Goal: Information Seeking & Learning: Learn about a topic

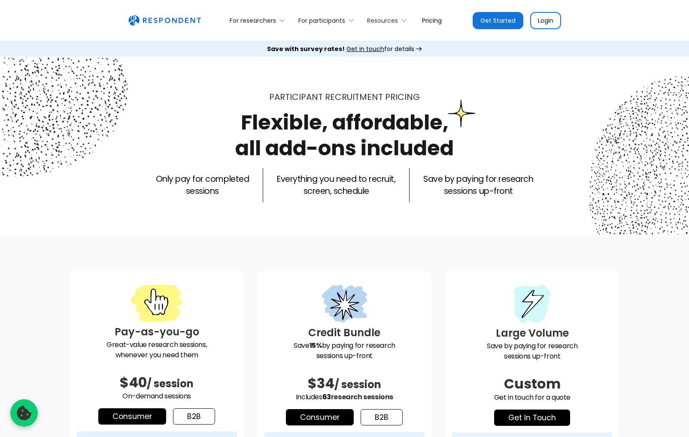
click at [392, 15] on div "Resources" at bounding box center [388, 20] width 53 height 20
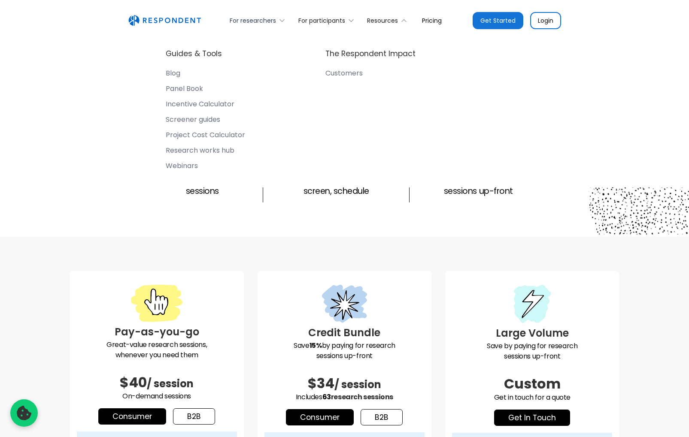
click at [262, 18] on div "For researchers" at bounding box center [253, 20] width 46 height 9
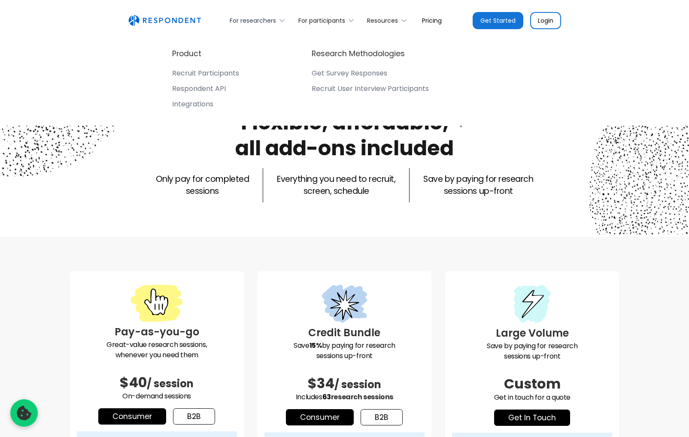
click at [262, 18] on div "For researchers" at bounding box center [253, 20] width 46 height 9
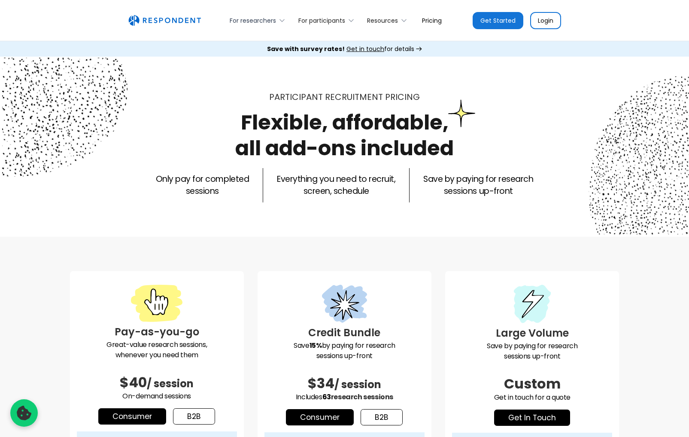
click at [262, 18] on div "For researchers" at bounding box center [253, 20] width 46 height 9
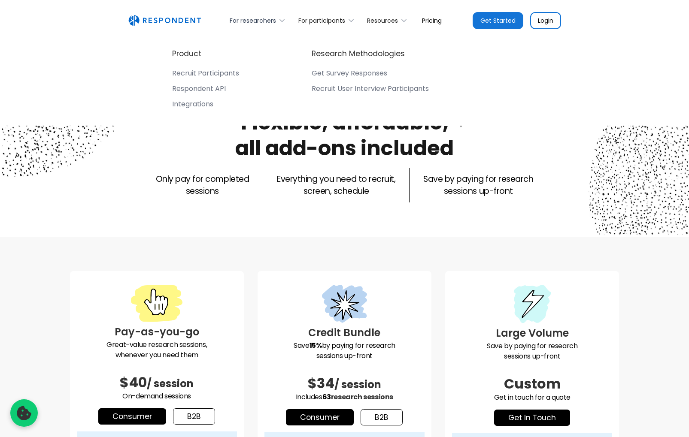
click at [262, 18] on div "For researchers" at bounding box center [253, 20] width 46 height 9
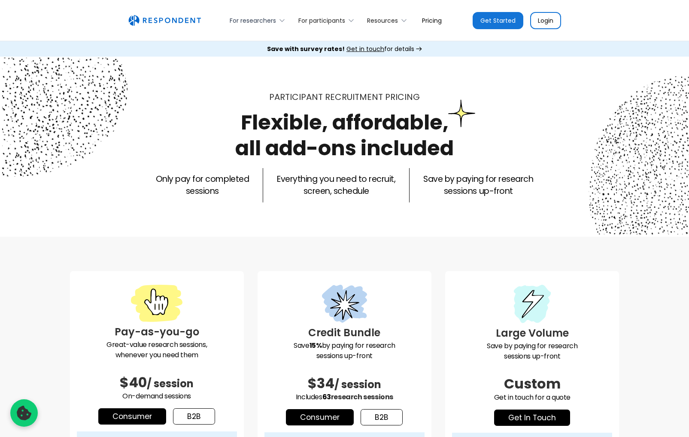
click at [252, 24] on div "For researchers" at bounding box center [253, 20] width 46 height 9
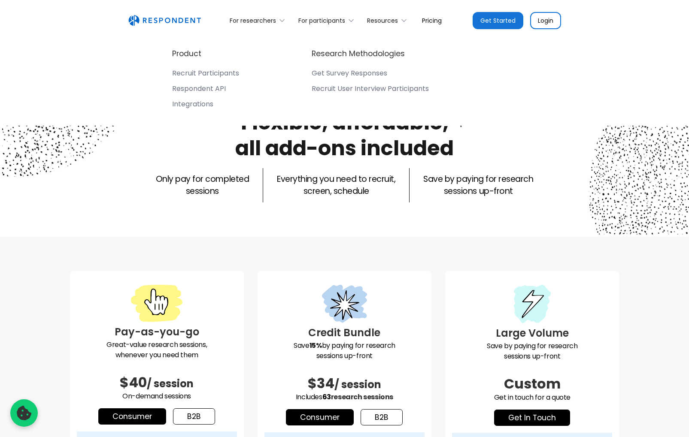
click at [228, 67] on div "Product Recruit Participants Respondent API Integrations" at bounding box center [205, 81] width 67 height 64
click at [224, 77] on div "Recruit Participants" at bounding box center [205, 73] width 67 height 9
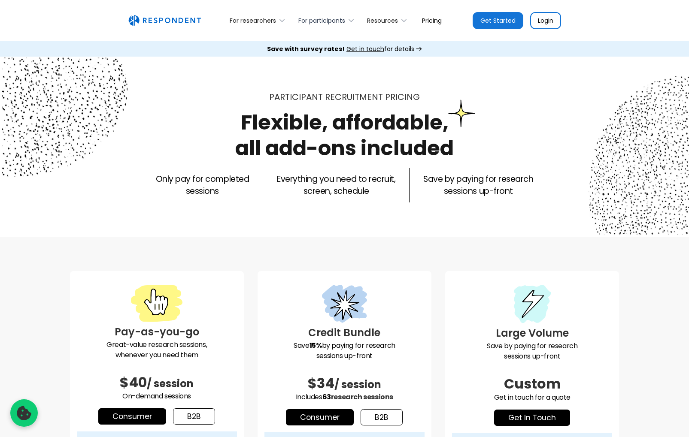
click at [321, 21] on div "For participants" at bounding box center [321, 20] width 47 height 9
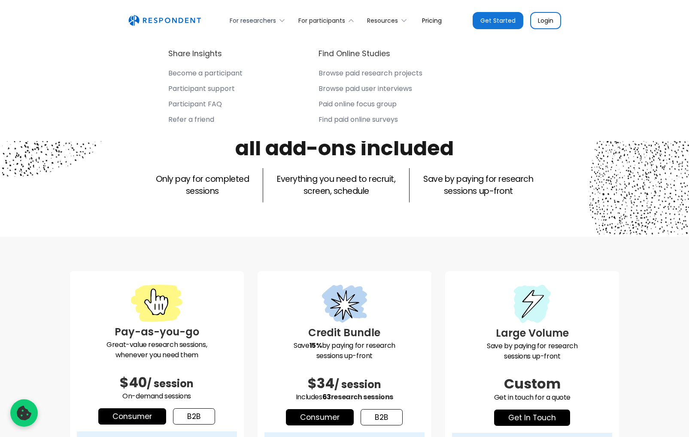
click at [252, 19] on div "For researchers" at bounding box center [253, 20] width 46 height 9
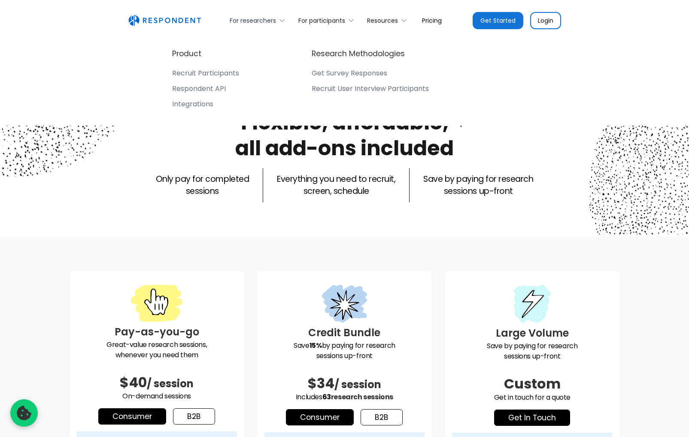
click at [252, 19] on div "For researchers" at bounding box center [253, 20] width 46 height 9
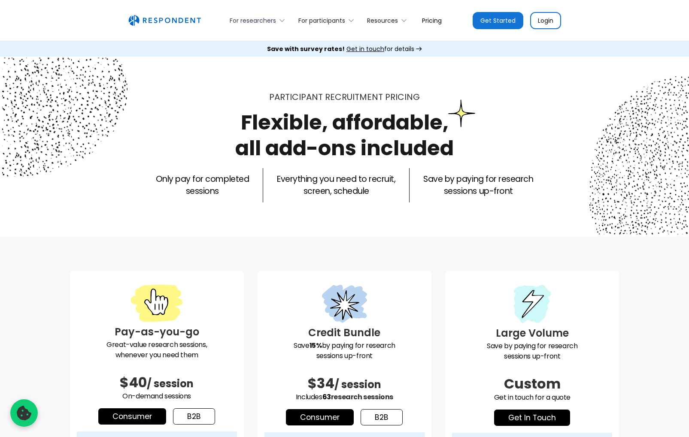
click at [242, 23] on div "For researchers" at bounding box center [253, 20] width 46 height 9
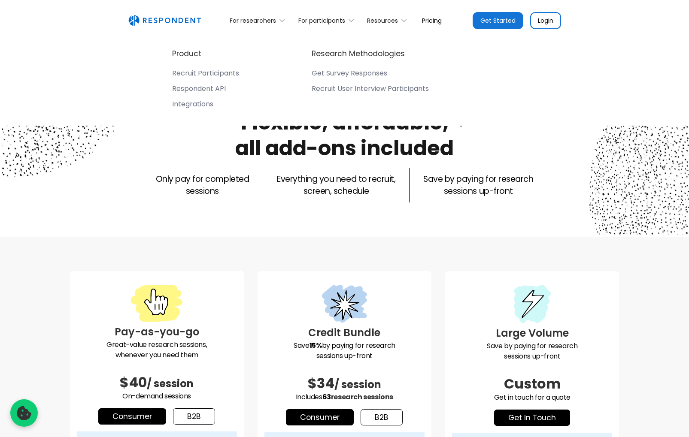
click at [210, 73] on div "Recruit Participants" at bounding box center [205, 73] width 67 height 9
